Goal: Use online tool/utility: Utilize a website feature to perform a specific function

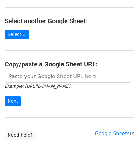
scroll to position [63, 0]
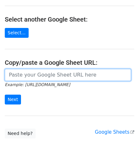
click at [19, 72] on input "url" at bounding box center [68, 75] width 126 height 12
paste input "[URL][DOMAIN_NAME]"
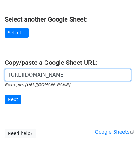
scroll to position [0, 141]
type input "[URL][DOMAIN_NAME]"
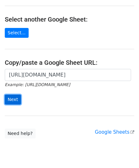
click at [10, 100] on input "Next" at bounding box center [13, 99] width 16 height 10
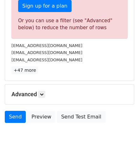
scroll to position [214, 0]
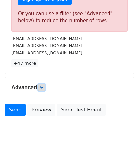
click at [43, 87] on icon at bounding box center [42, 87] width 4 height 4
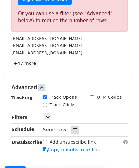
click at [73, 129] on icon at bounding box center [75, 129] width 4 height 4
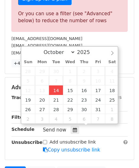
type input "2025-10-14 12:00"
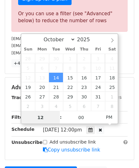
paste input "4"
type input "4"
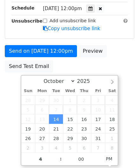
type input "2025-10-14 16:00"
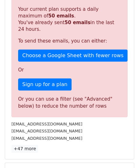
scroll to position [291, 0]
